Goal: Obtain resource: Download file/media

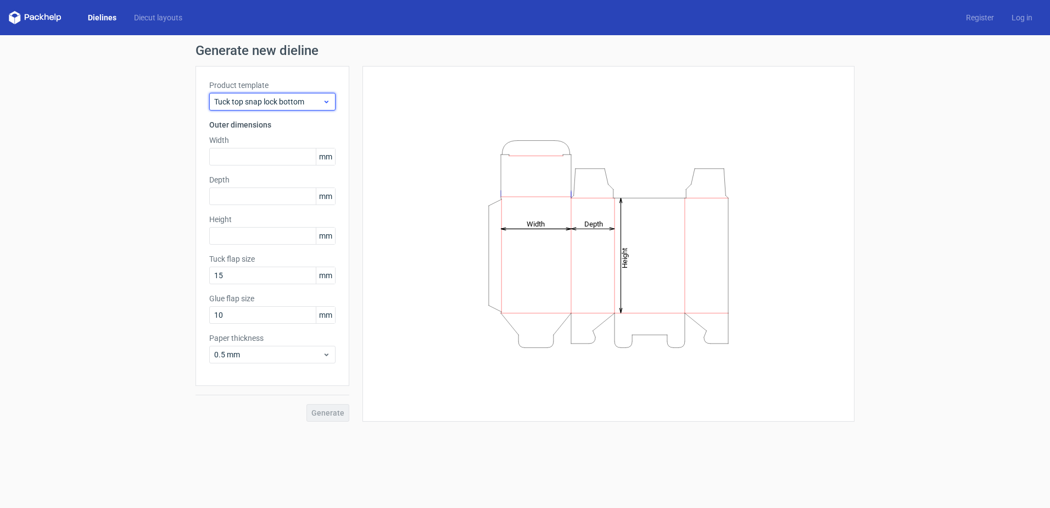
click at [239, 98] on span "Tuck top snap lock bottom" at bounding box center [268, 101] width 108 height 11
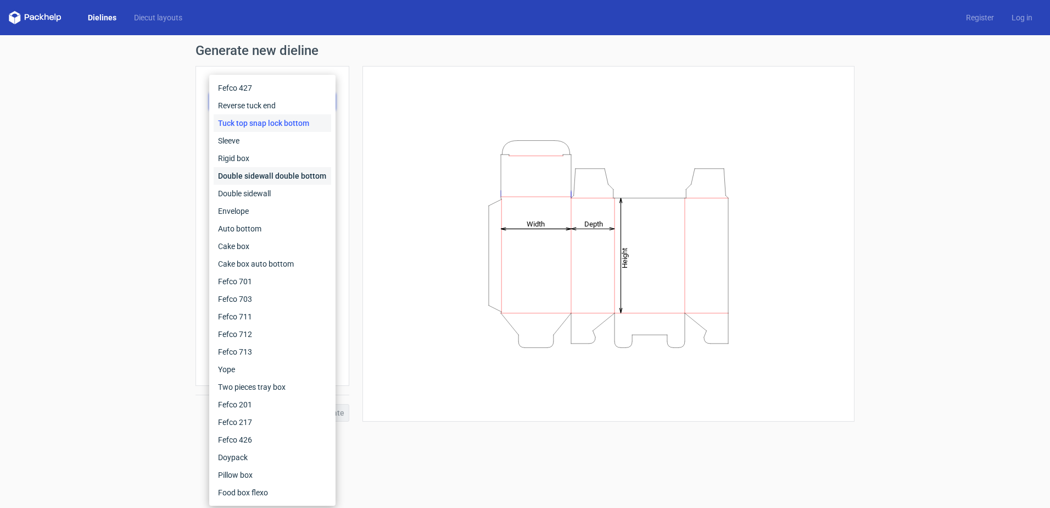
click at [306, 175] on div "Double sidewall double bottom" at bounding box center [273, 176] width 118 height 18
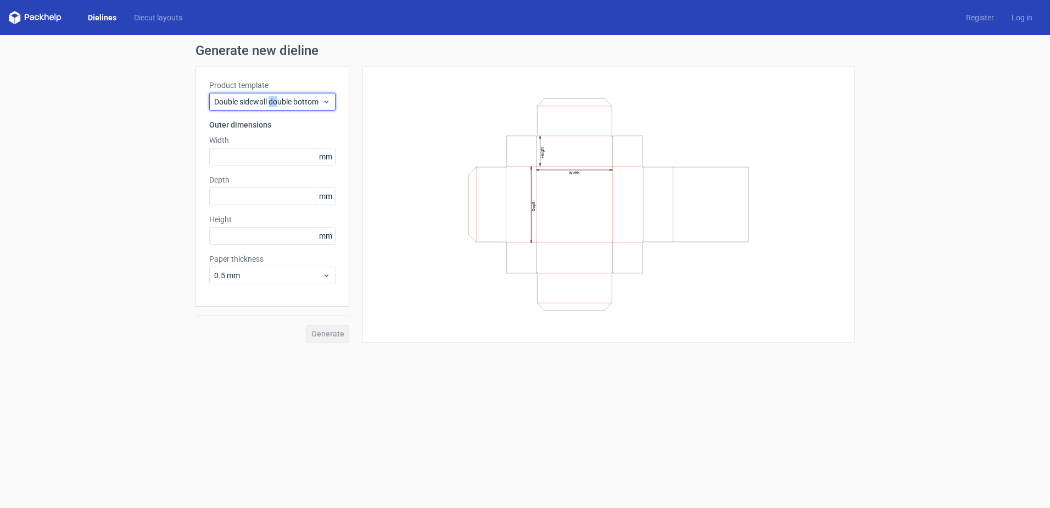
drag, startPoint x: 278, startPoint y: 98, endPoint x: 271, endPoint y: 98, distance: 6.6
click at [271, 98] on span "Double sidewall double bottom" at bounding box center [268, 101] width 108 height 11
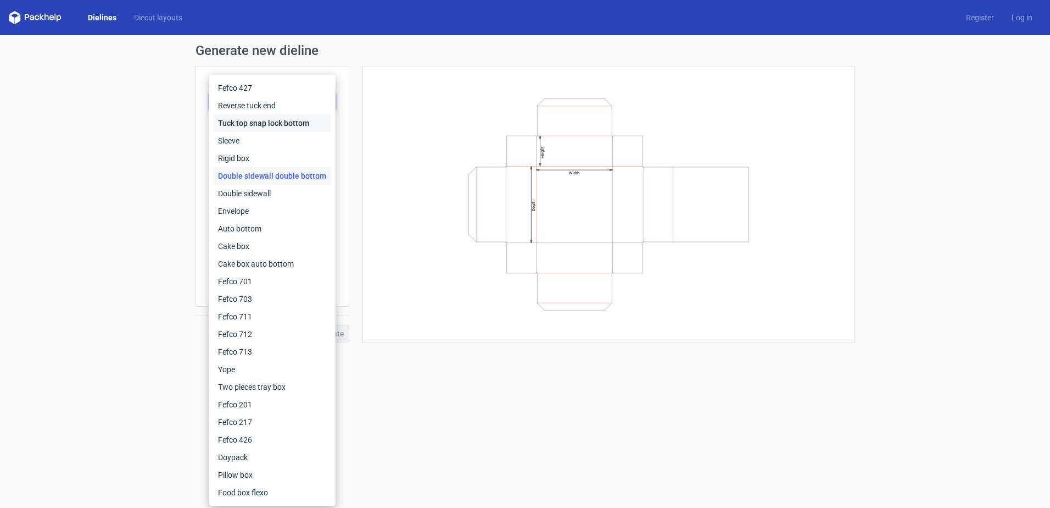
drag, startPoint x: 271, startPoint y: 98, endPoint x: 269, endPoint y: 127, distance: 28.7
click at [268, 128] on div "Tuck top snap lock bottom" at bounding box center [273, 123] width 118 height 18
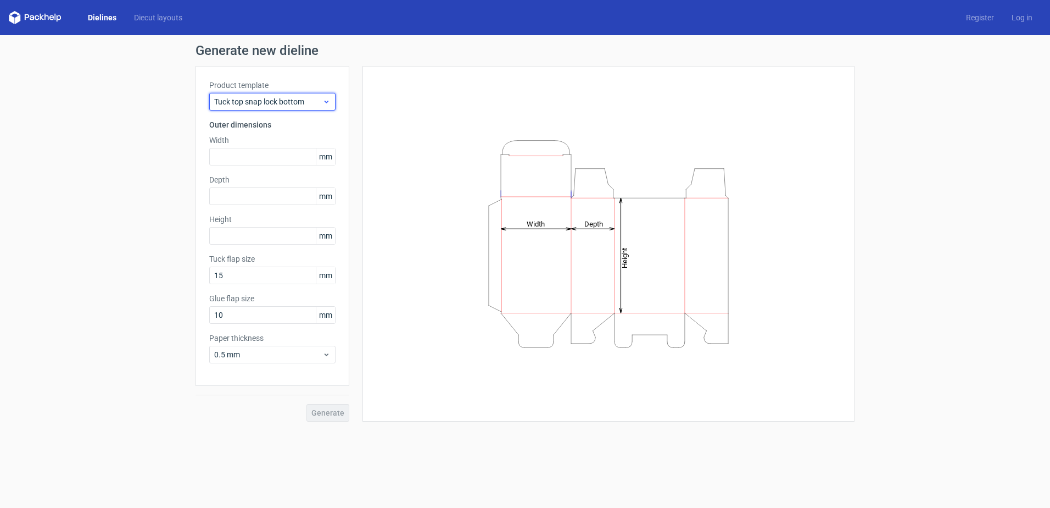
click at [276, 104] on span "Tuck top snap lock bottom" at bounding box center [268, 101] width 108 height 11
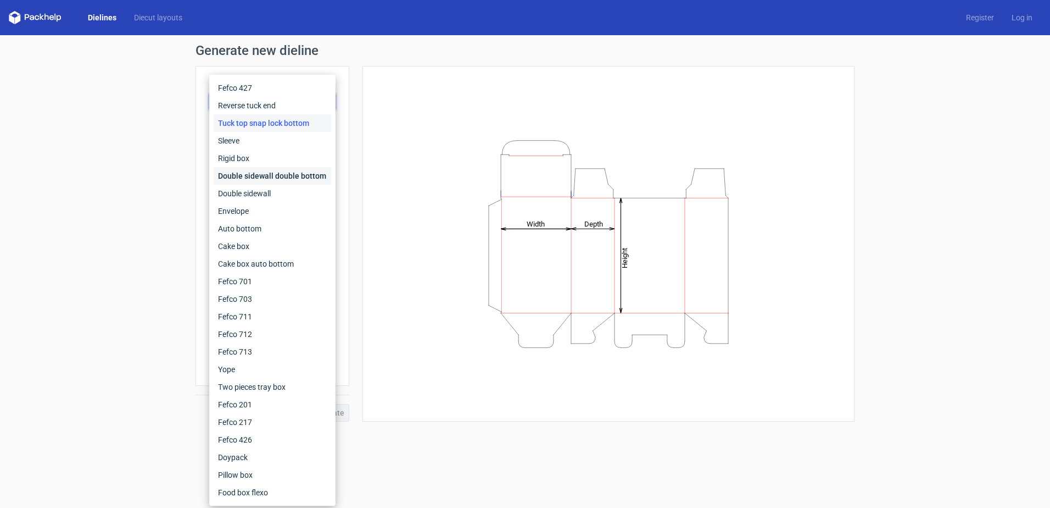
click at [295, 178] on div "Double sidewall double bottom" at bounding box center [273, 176] width 118 height 18
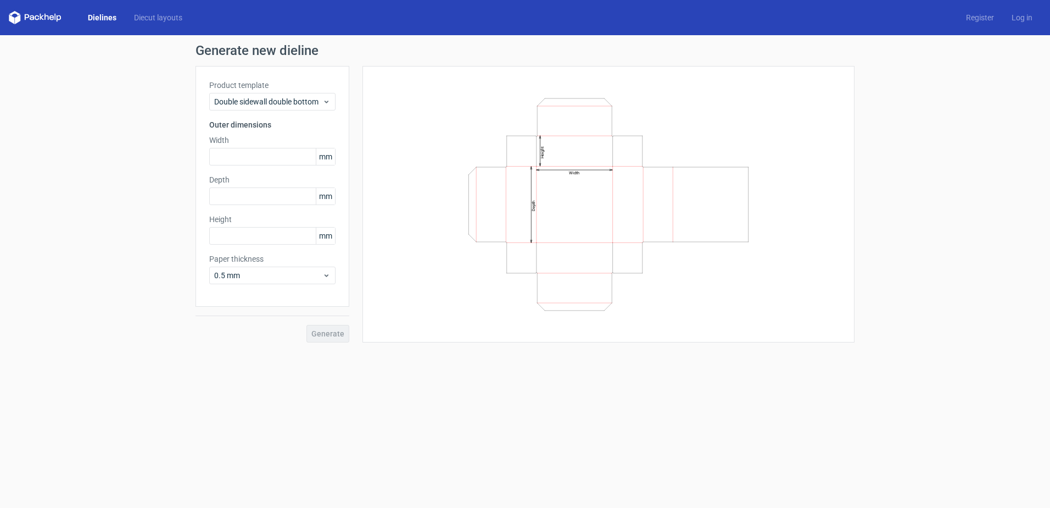
click at [246, 110] on div "Product template Double sidewall double bottom Outer dimensions Width mm Depth …" at bounding box center [273, 186] width 154 height 241
click at [260, 94] on div "Double sidewall double bottom" at bounding box center [272, 102] width 126 height 18
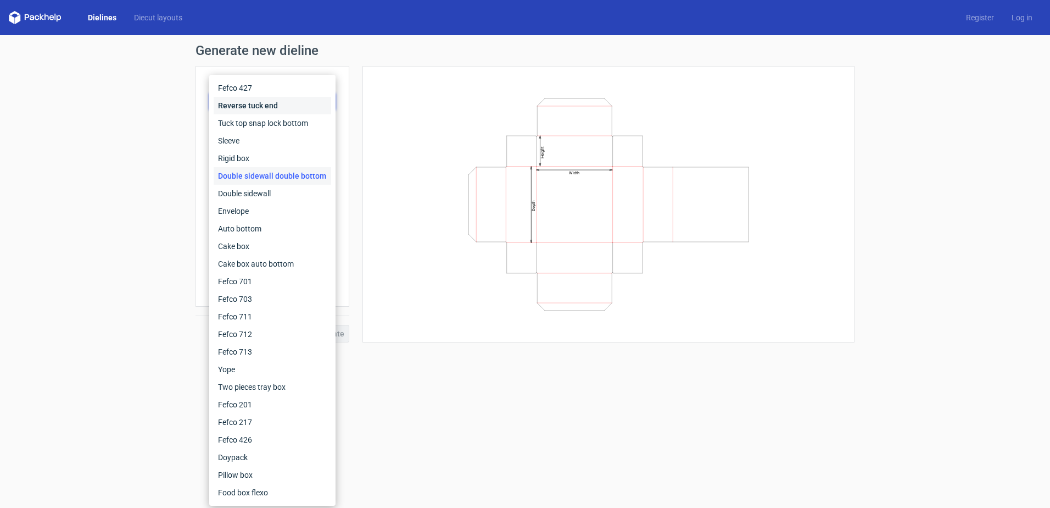
click at [271, 102] on div "Reverse tuck end" at bounding box center [273, 106] width 118 height 18
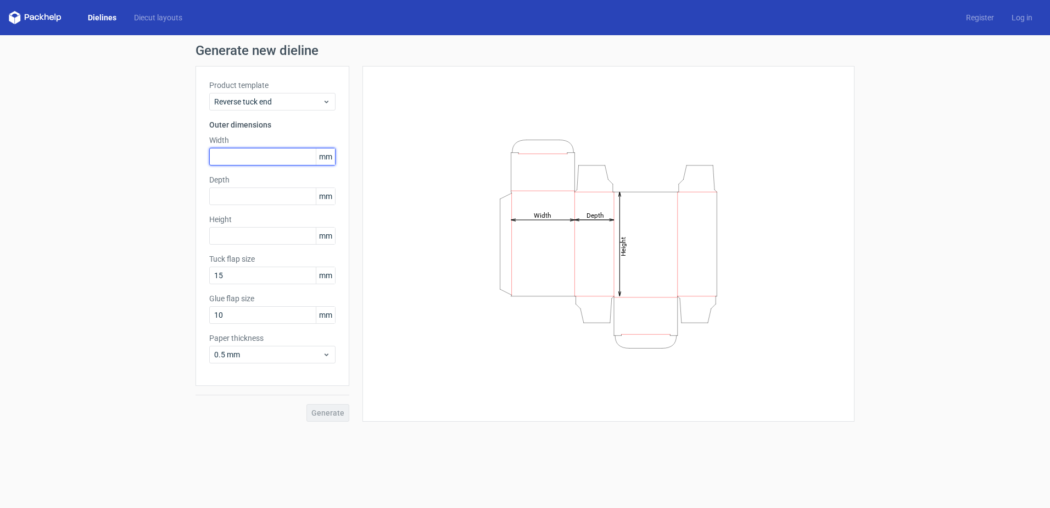
click at [258, 162] on input "text" at bounding box center [272, 157] width 126 height 18
click at [275, 157] on input "text" at bounding box center [272, 157] width 126 height 18
type input "64"
type input "1"
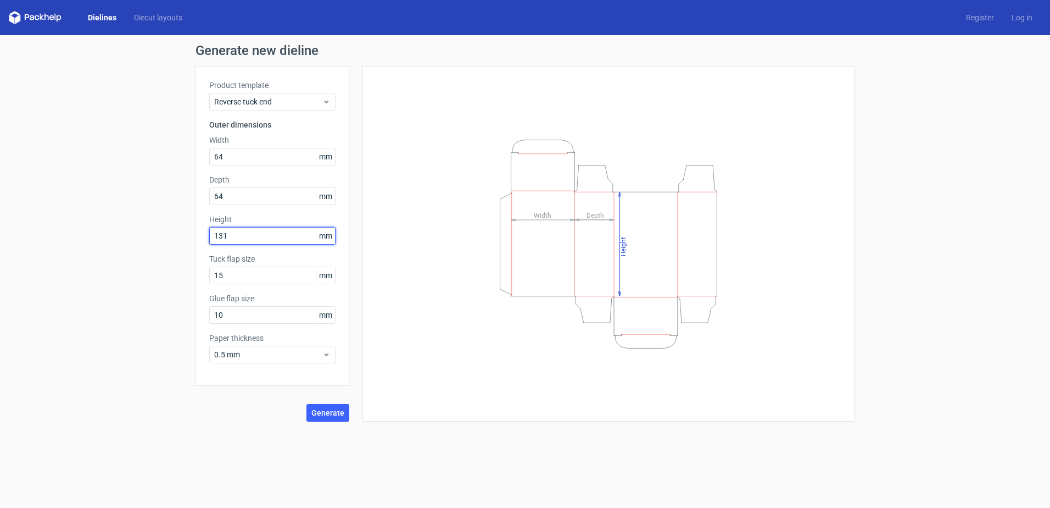
type input "131"
click at [375, 253] on div "Height Depth Width" at bounding box center [609, 243] width 492 height 355
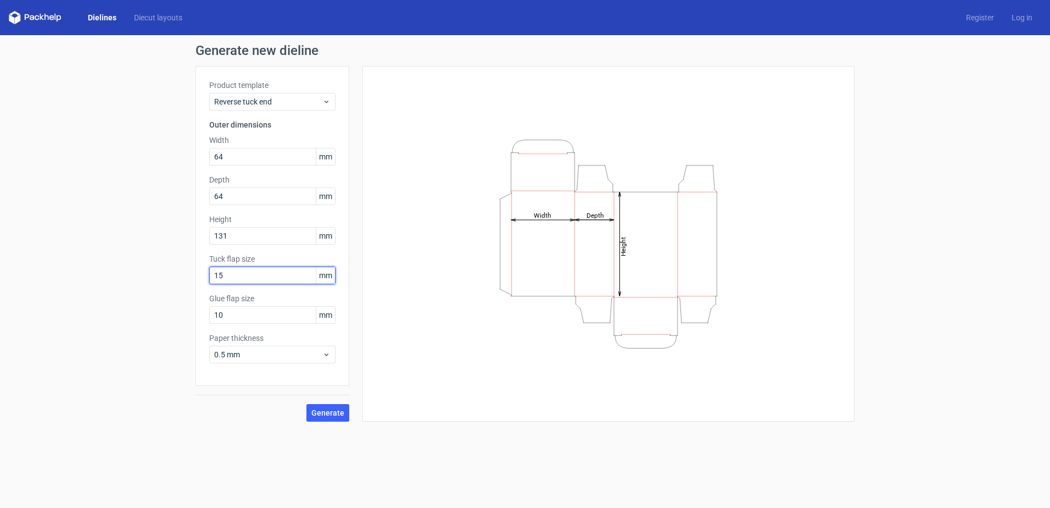
drag, startPoint x: 270, startPoint y: 274, endPoint x: 61, endPoint y: 273, distance: 209.3
click at [61, 273] on div "Generate new dieline Product template Reverse tuck end Outer dimensions Width 6…" at bounding box center [525, 232] width 1050 height 395
type input "18"
click at [244, 275] on input "18" at bounding box center [272, 275] width 126 height 18
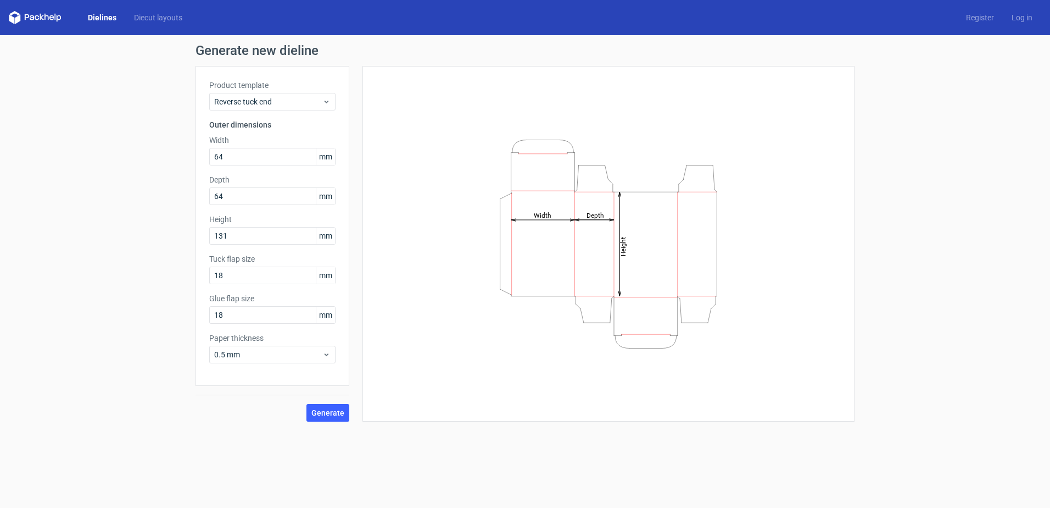
click at [253, 257] on label "Tuck flap size" at bounding box center [272, 258] width 126 height 11
click at [282, 270] on input "18" at bounding box center [272, 275] width 126 height 18
click at [333, 409] on span "Generate" at bounding box center [328, 413] width 33 height 8
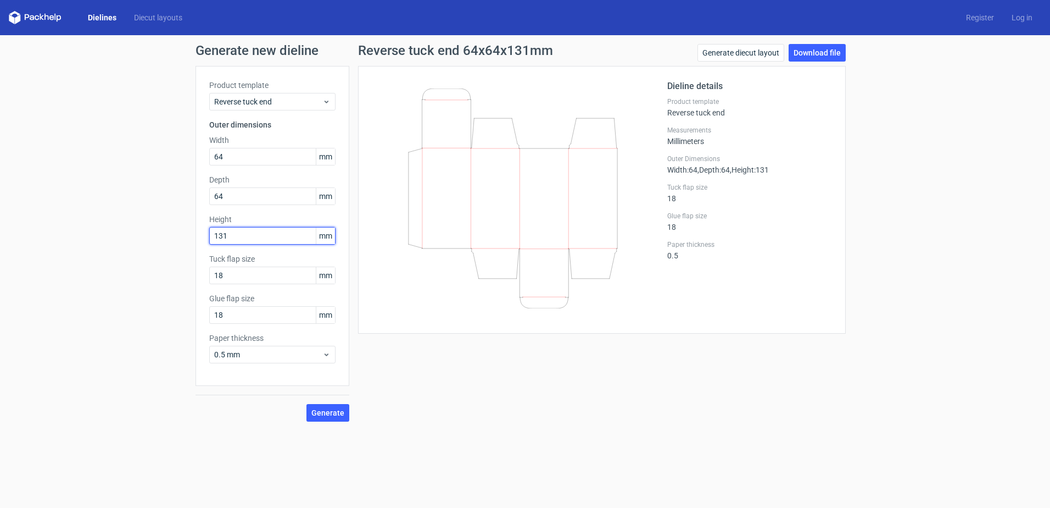
drag, startPoint x: 242, startPoint y: 232, endPoint x: 155, endPoint y: 234, distance: 86.8
click at [155, 234] on div "Generate new dieline Product template Reverse tuck end Outer dimensions Width 6…" at bounding box center [525, 232] width 1050 height 395
click at [329, 414] on span "Generate" at bounding box center [328, 413] width 33 height 8
click at [245, 234] on input "132" at bounding box center [272, 236] width 126 height 18
type input "133"
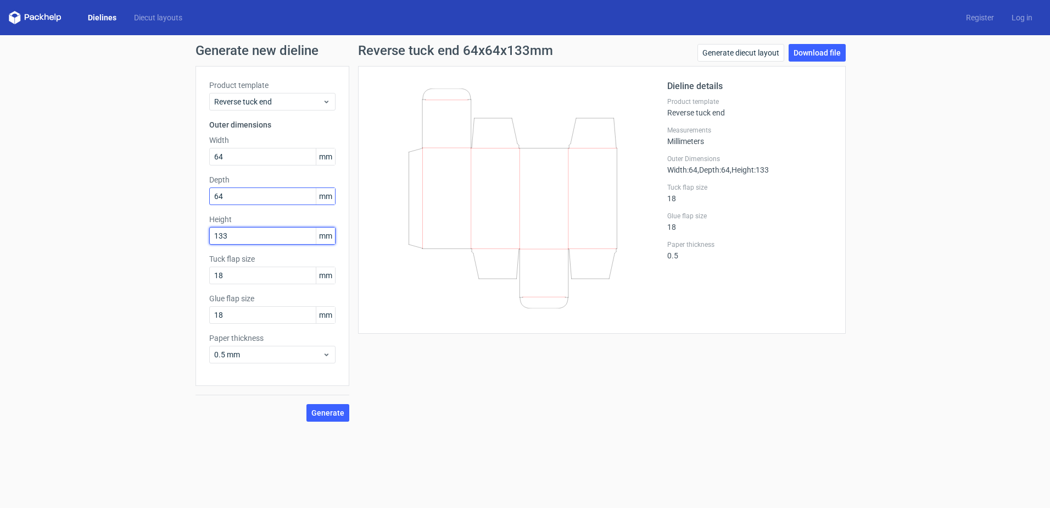
click at [307, 404] on button "Generate" at bounding box center [328, 413] width 43 height 18
click at [337, 417] on button "Generate" at bounding box center [328, 413] width 43 height 18
click at [804, 51] on link "Download file" at bounding box center [817, 53] width 57 height 18
click at [1014, 162] on div "Generate new dieline Product template Reverse tuck end Outer dimensions Width 6…" at bounding box center [525, 232] width 1050 height 395
click at [978, 222] on div "Generate new dieline Product template Reverse tuck end Outer dimensions Width 6…" at bounding box center [525, 232] width 1050 height 395
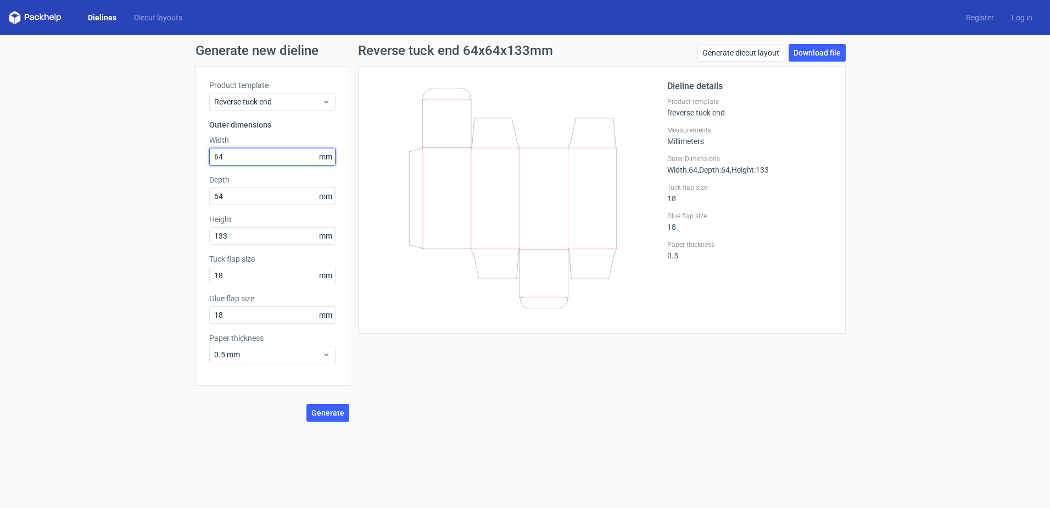
click at [275, 155] on input "64" at bounding box center [272, 157] width 126 height 18
drag, startPoint x: 287, startPoint y: 149, endPoint x: 264, endPoint y: 143, distance: 23.3
click at [264, 143] on div "Width 64 mm" at bounding box center [272, 150] width 126 height 31
drag, startPoint x: 232, startPoint y: 158, endPoint x: 157, endPoint y: 158, distance: 75.8
click at [157, 158] on div "Generate new dieline Product template Reverse tuck end Outer dimensions Width 6…" at bounding box center [525, 232] width 1050 height 395
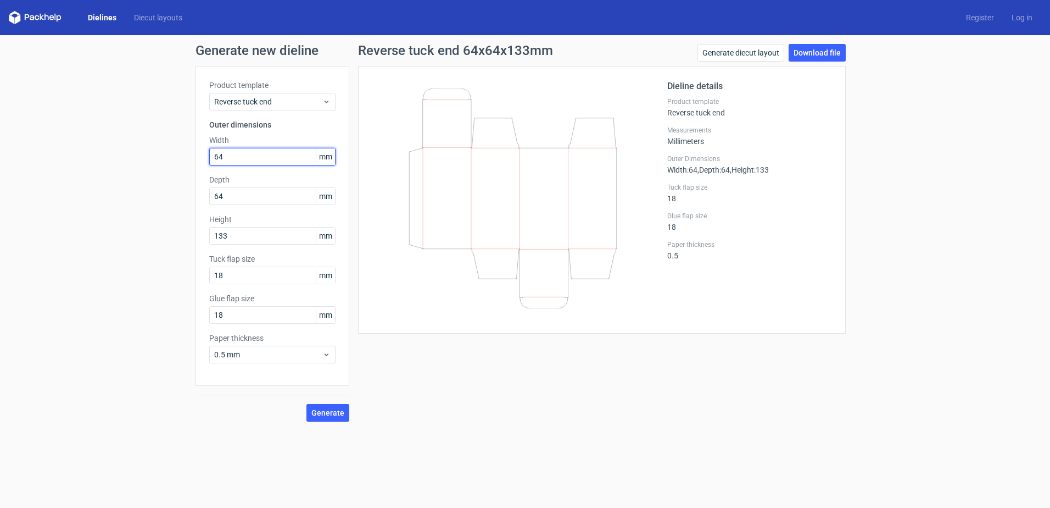
click at [243, 157] on input "64" at bounding box center [272, 157] width 126 height 18
click at [270, 155] on input "64" at bounding box center [272, 157] width 126 height 18
type input "66"
type input "136"
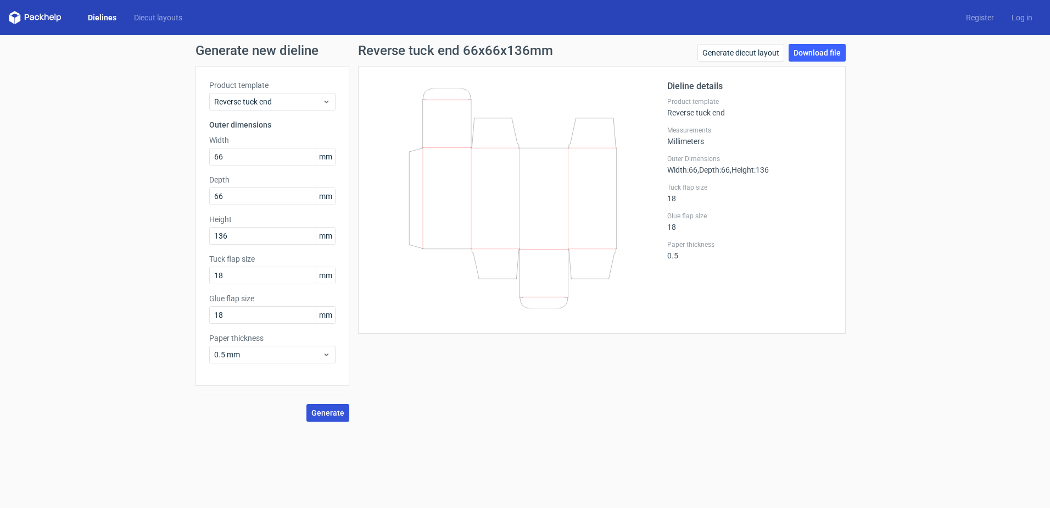
click at [343, 411] on span "Generate" at bounding box center [328, 413] width 33 height 8
click at [817, 54] on link "Download file" at bounding box center [817, 53] width 57 height 18
